Goal: Task Accomplishment & Management: Use online tool/utility

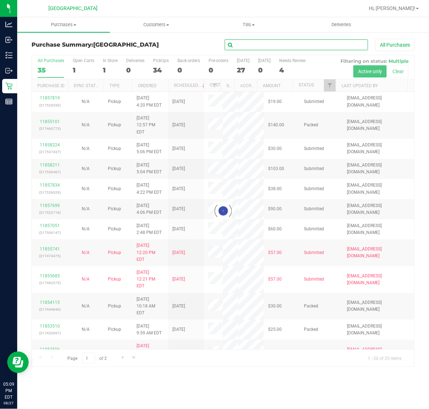
click at [292, 44] on input "text" at bounding box center [297, 44] width 144 height 11
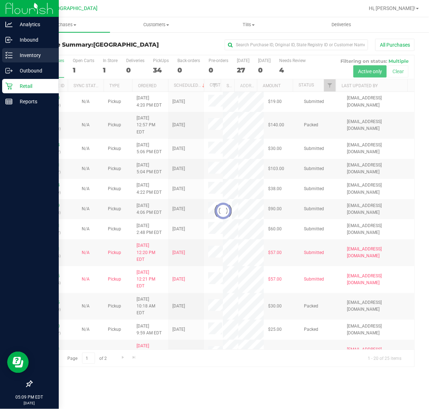
click at [11, 57] on icon at bounding box center [8, 55] width 7 height 7
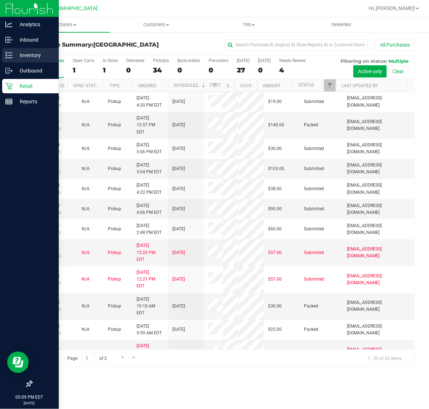
click at [20, 57] on p "Inventory" at bounding box center [34, 55] width 43 height 9
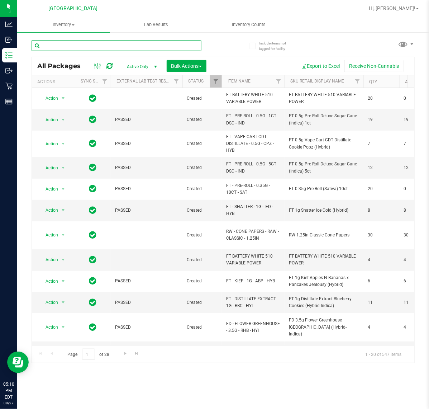
drag, startPoint x: 191, startPoint y: 51, endPoint x: 173, endPoint y: 45, distance: 19.1
click at [173, 46] on input "text" at bounding box center [117, 45] width 170 height 11
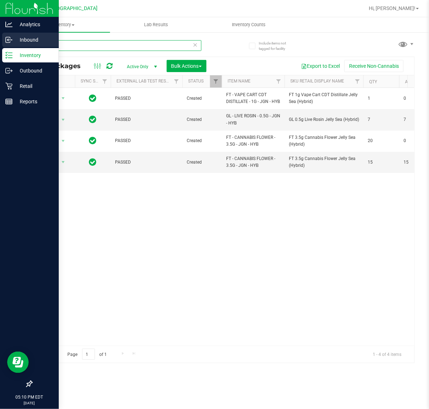
type input "jgn"
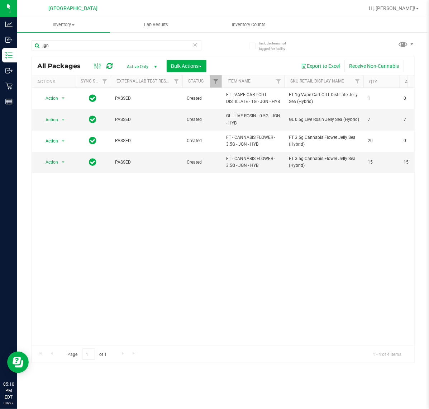
drag, startPoint x: 329, startPoint y: 256, endPoint x: 312, endPoint y: 223, distance: 36.9
click at [329, 256] on div "Action Action Adjust qty Create package Edit attributes Global inventory Locate…" at bounding box center [223, 217] width 383 height 258
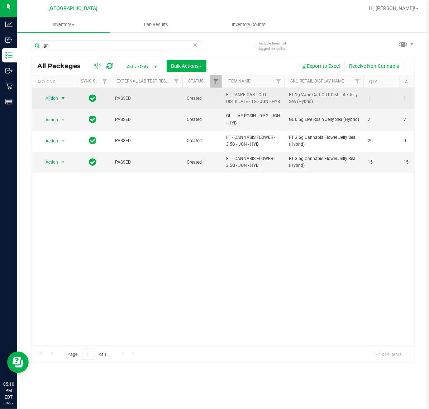
click at [50, 100] on span "Action" at bounding box center [48, 98] width 19 height 10
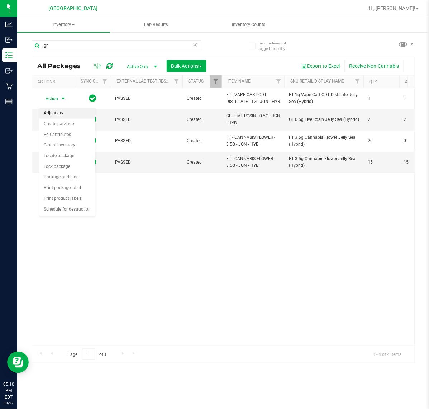
click at [53, 113] on li "Adjust qty" at bounding box center [67, 113] width 56 height 11
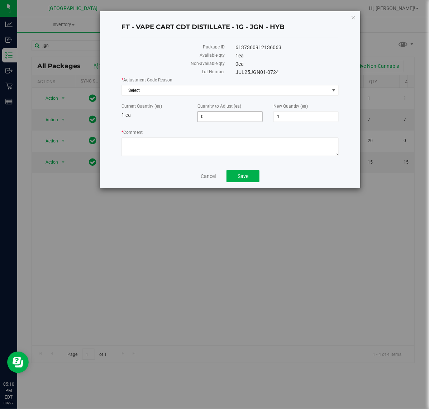
click at [222, 111] on span "0 0" at bounding box center [230, 116] width 65 height 11
click at [229, 114] on span "0 0" at bounding box center [230, 116] width 65 height 11
click at [225, 114] on input "0" at bounding box center [230, 117] width 65 height 10
type input "-1"
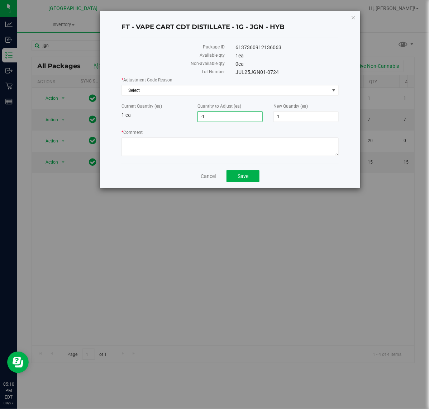
type input "-1"
type input "0"
click at [163, 112] on div "Current Quantity (ea) 1 ea" at bounding box center [154, 111] width 76 height 16
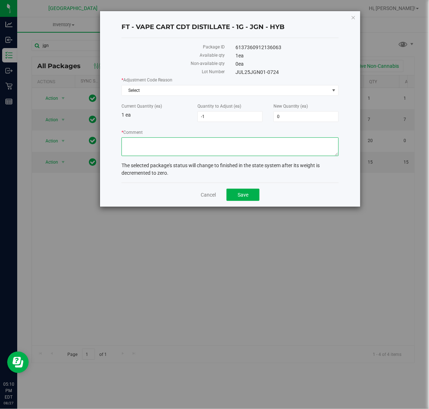
click at [163, 140] on textarea "* Comment" at bounding box center [230, 146] width 217 height 19
type textarea "Adjusted previously to match what was in stock. There was one sitting in the qu…"
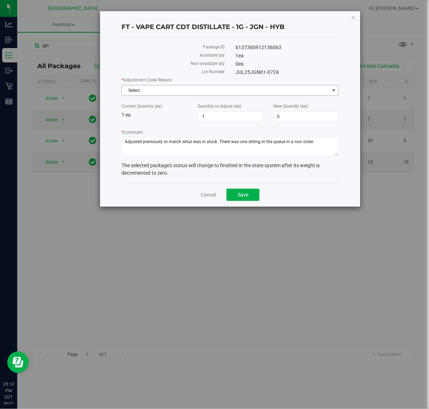
click at [197, 91] on span "Select" at bounding box center [225, 90] width 207 height 10
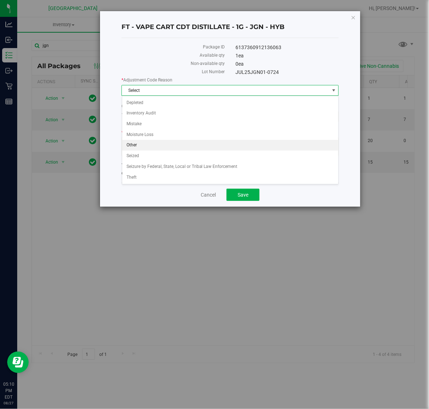
click at [156, 147] on li "Other" at bounding box center [230, 145] width 216 height 11
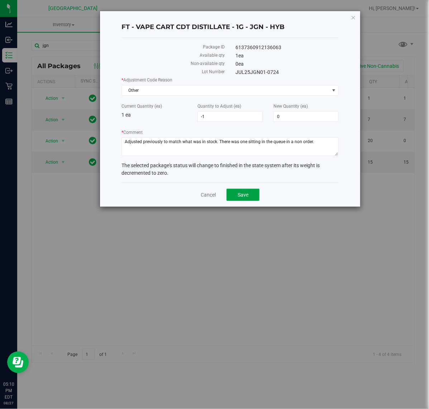
click at [240, 193] on span "Save" at bounding box center [243, 195] width 11 height 6
